Goal: Check status: Check status

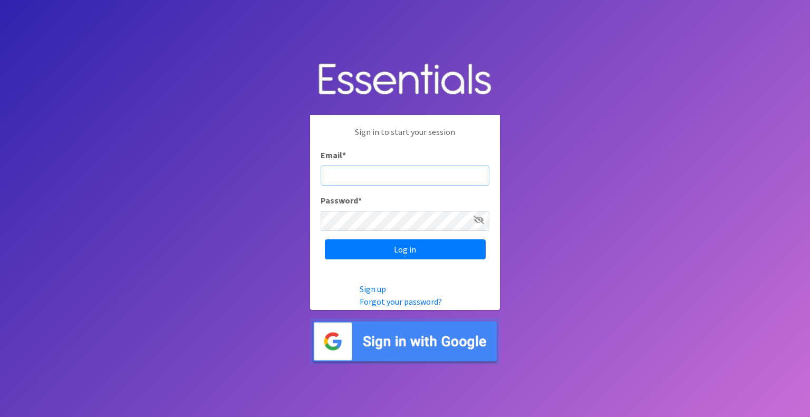
type input "mobile@miamidiaperbank.com"
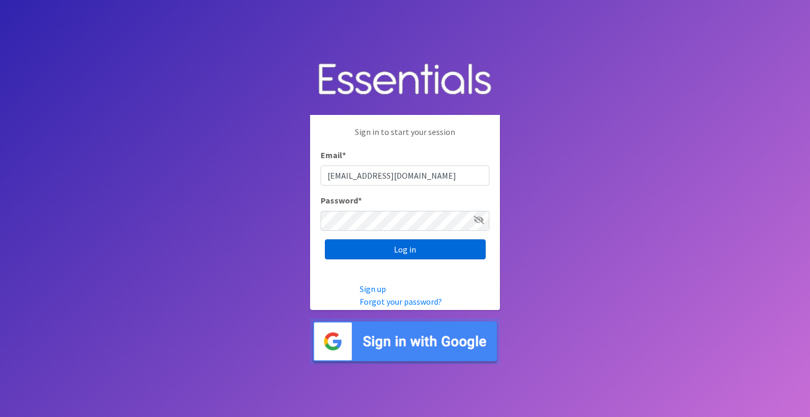
click at [433, 259] on input "Log in" at bounding box center [405, 249] width 161 height 20
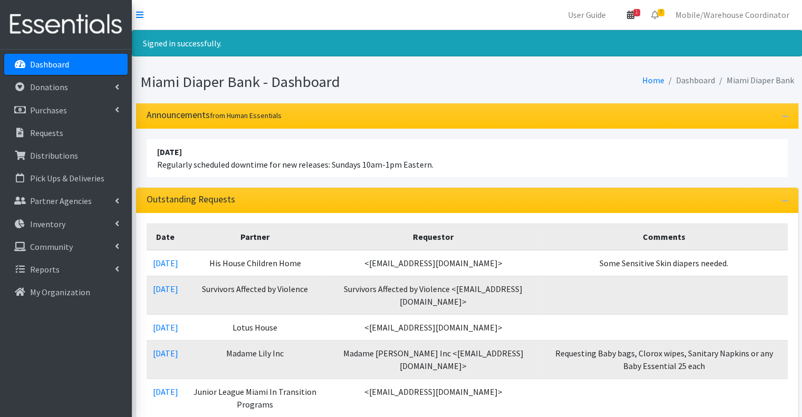
click at [633, 17] on icon at bounding box center [630, 15] width 7 height 8
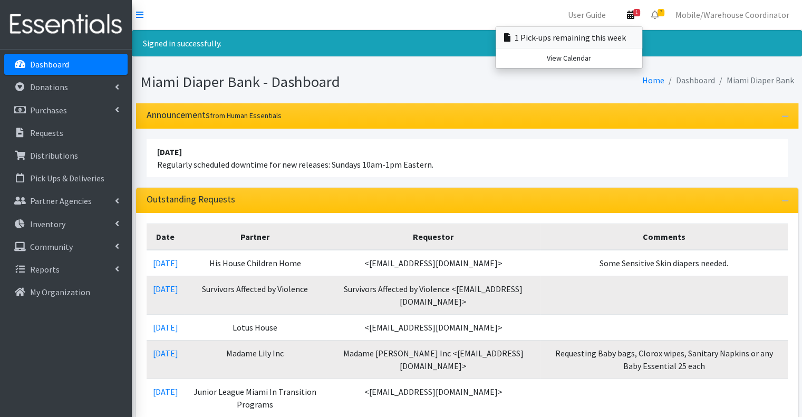
click at [536, 27] on link "1 Pick-ups remaining this week" at bounding box center [569, 37] width 147 height 21
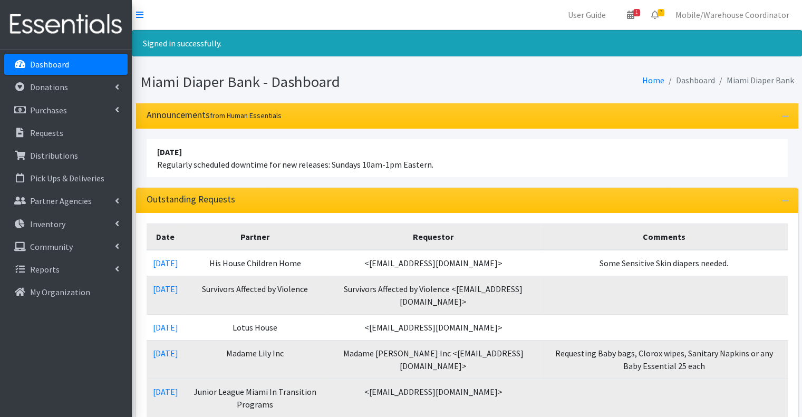
click at [278, 379] on td "Junior League Miami In Transition Programs" at bounding box center [256, 398] width 142 height 39
